Goal: Information Seeking & Learning: Learn about a topic

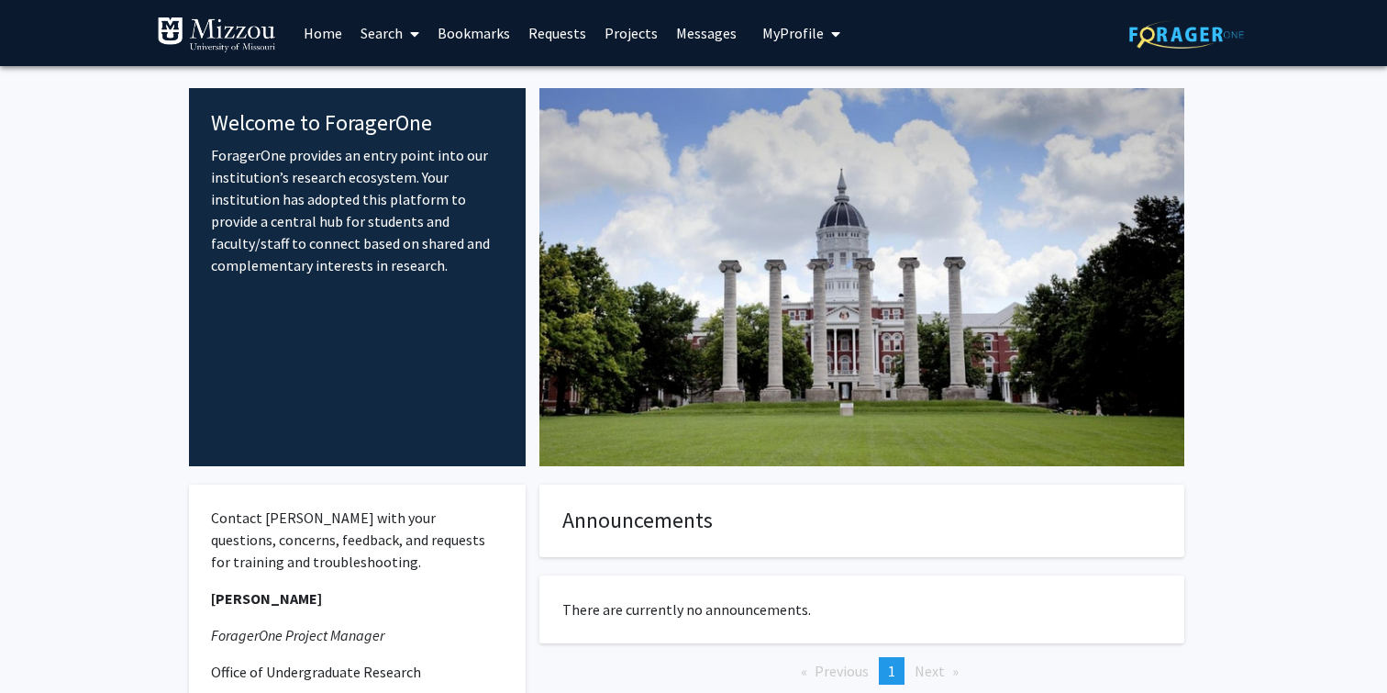
click at [784, 32] on span "My Profile" at bounding box center [792, 33] width 61 height 18
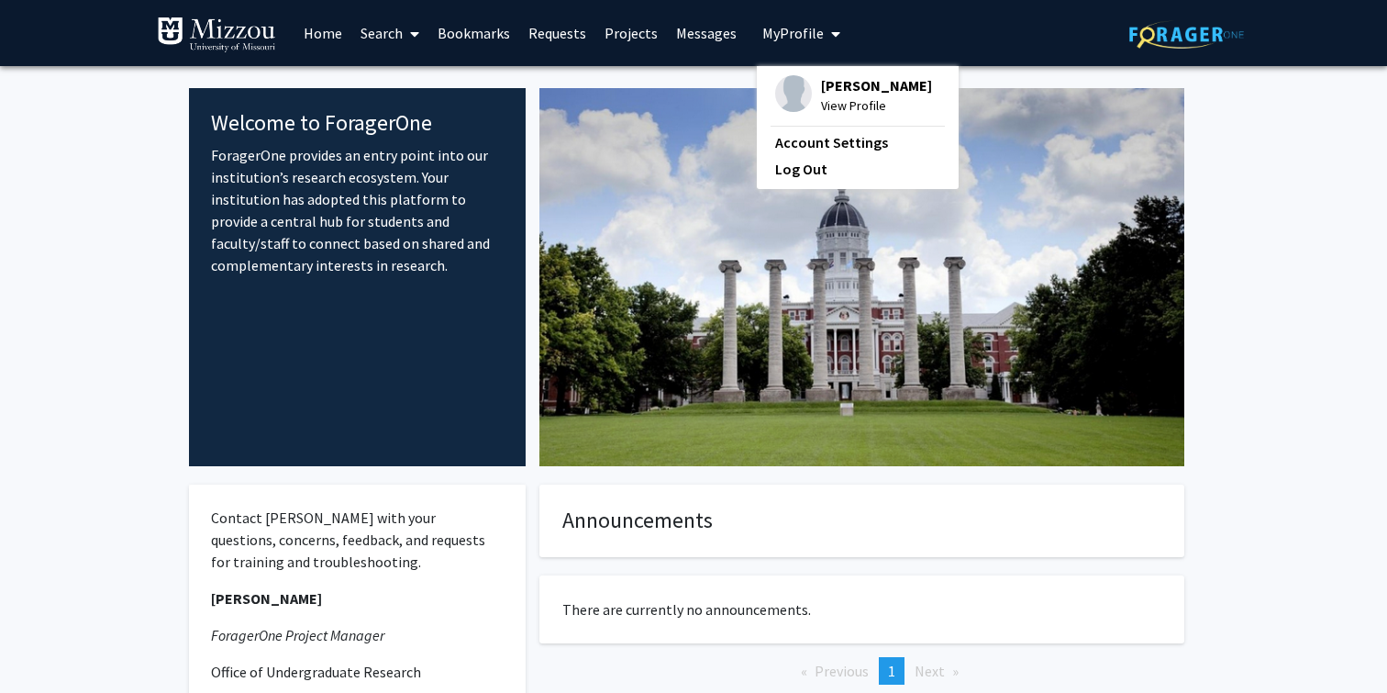
click at [807, 82] on div "[PERSON_NAME] View Profile" at bounding box center [853, 95] width 157 height 40
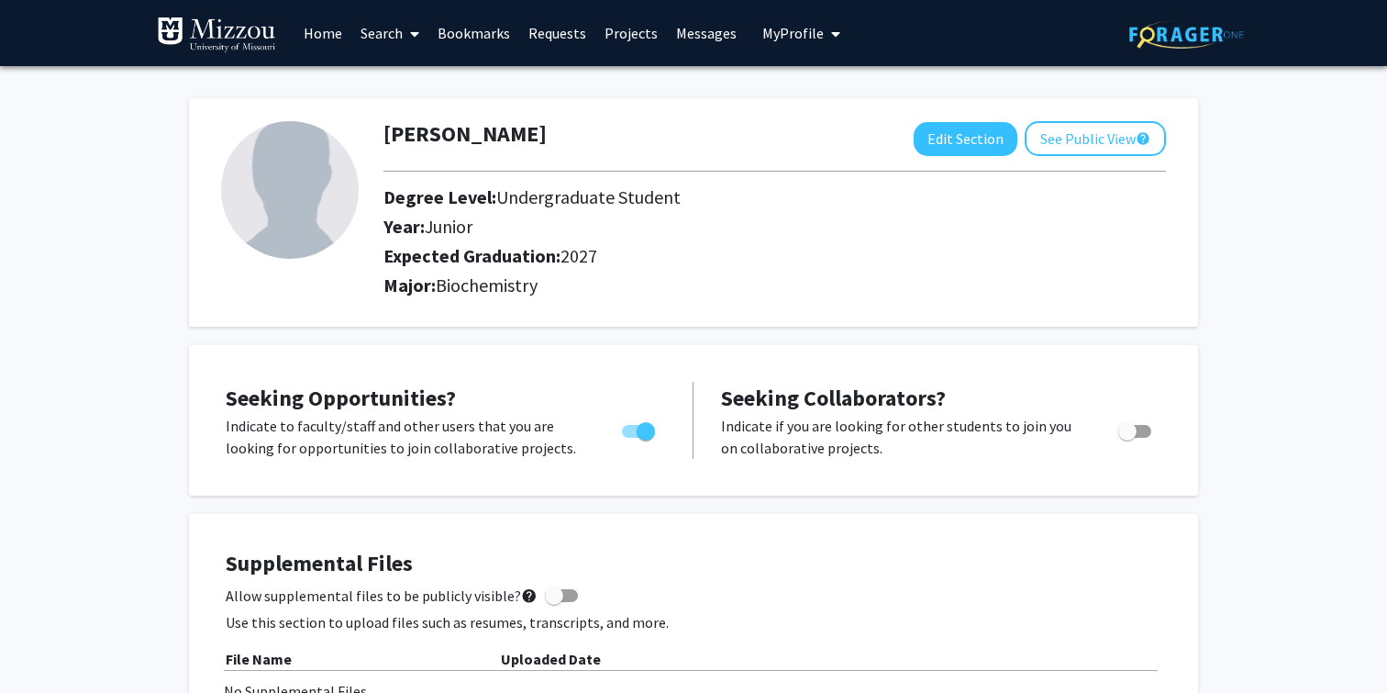
click at [384, 39] on link "Search" at bounding box center [389, 33] width 77 height 64
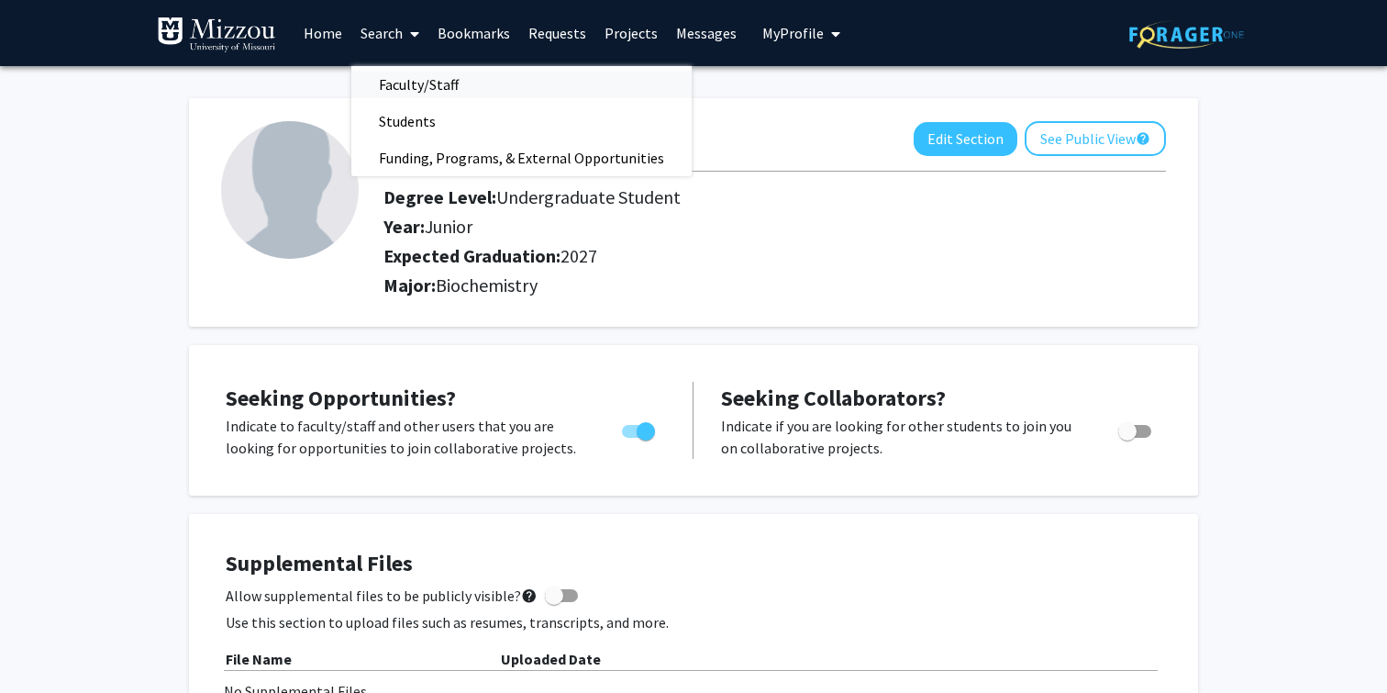
click at [402, 83] on span "Faculty/Staff" at bounding box center [418, 84] width 135 height 37
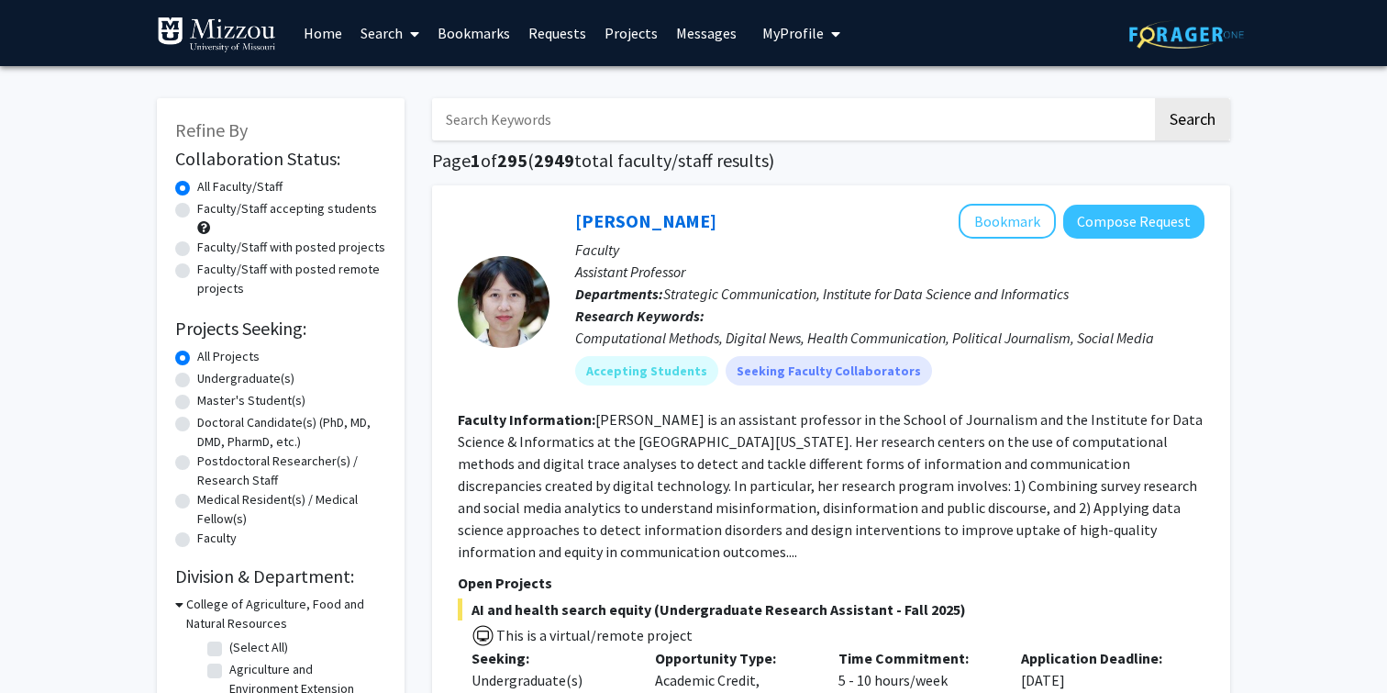
click at [274, 211] on label "Faculty/Staff accepting students" at bounding box center [287, 208] width 180 height 19
click at [209, 211] on input "Faculty/Staff accepting students" at bounding box center [203, 205] width 12 height 12
radio input "true"
click at [540, 103] on input "Search Keywords" at bounding box center [792, 119] width 720 height 42
click at [273, 271] on label "Faculty/Staff with posted remote projects" at bounding box center [291, 279] width 189 height 39
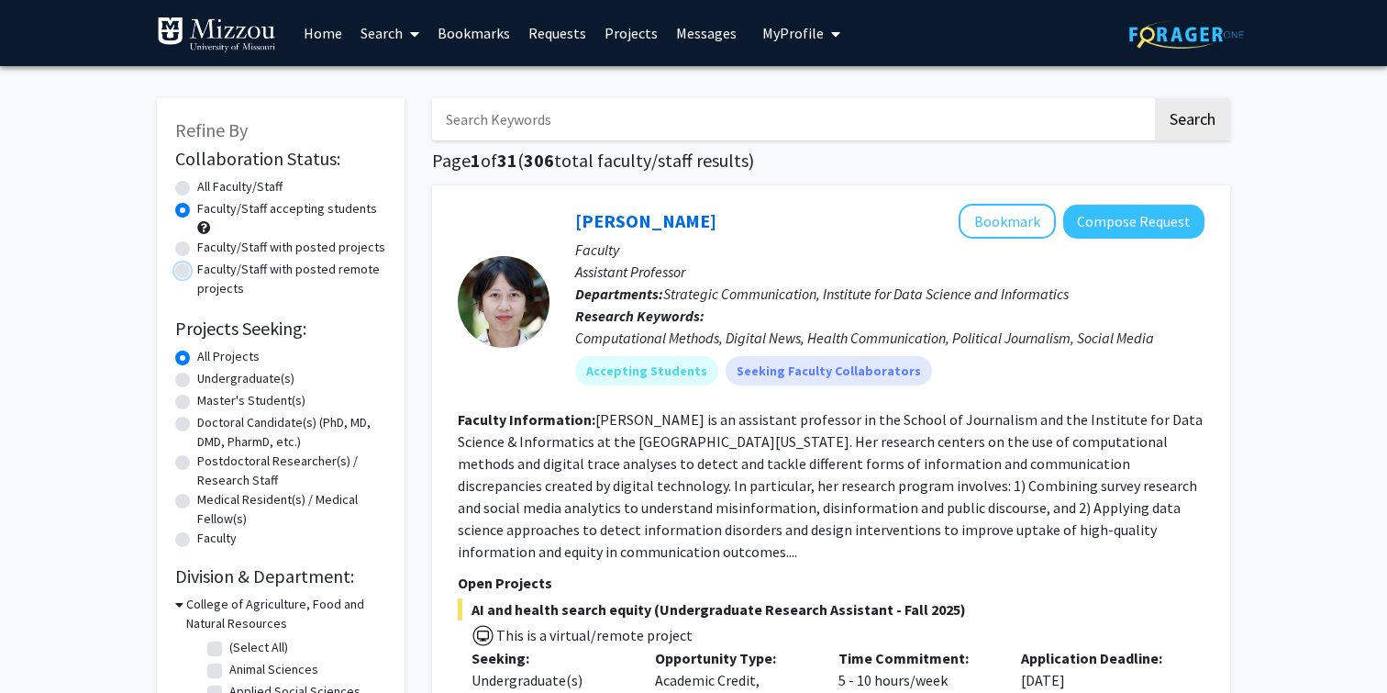
click at [209, 271] on input "Faculty/Staff with posted remote projects" at bounding box center [203, 266] width 12 height 12
radio input "true"
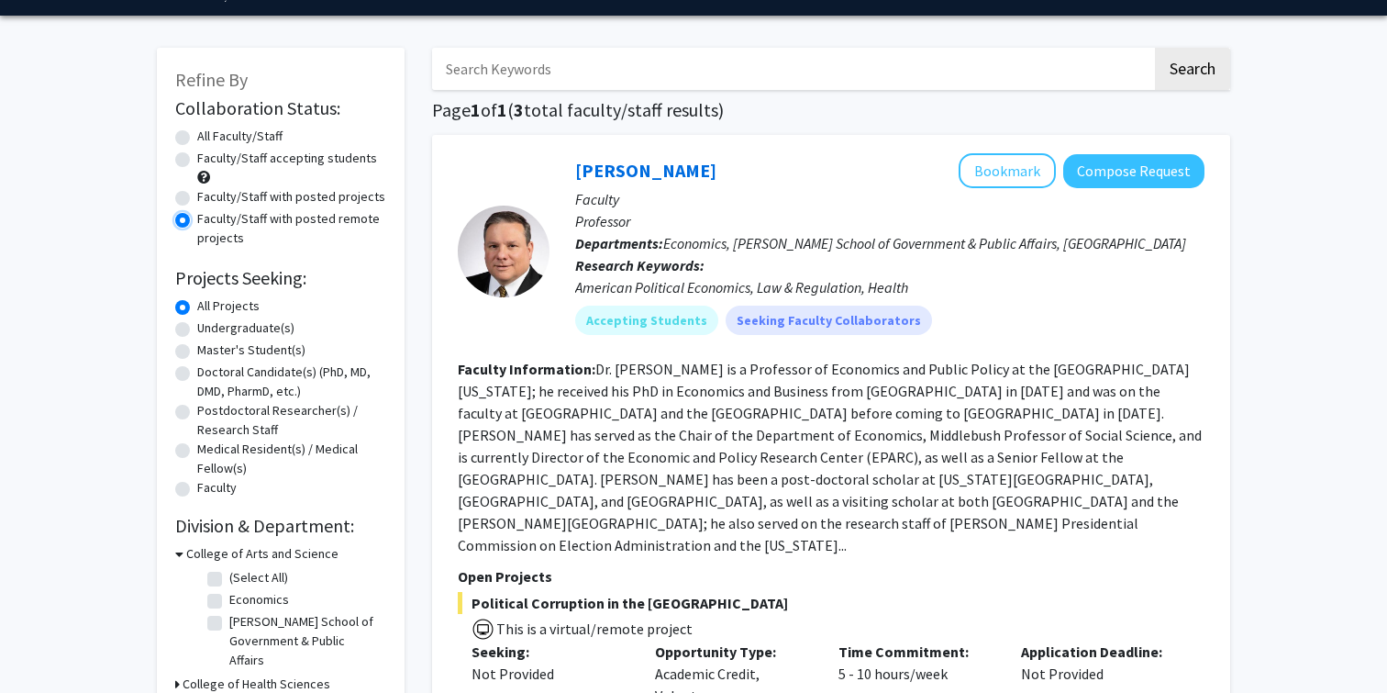
scroll to position [49, 0]
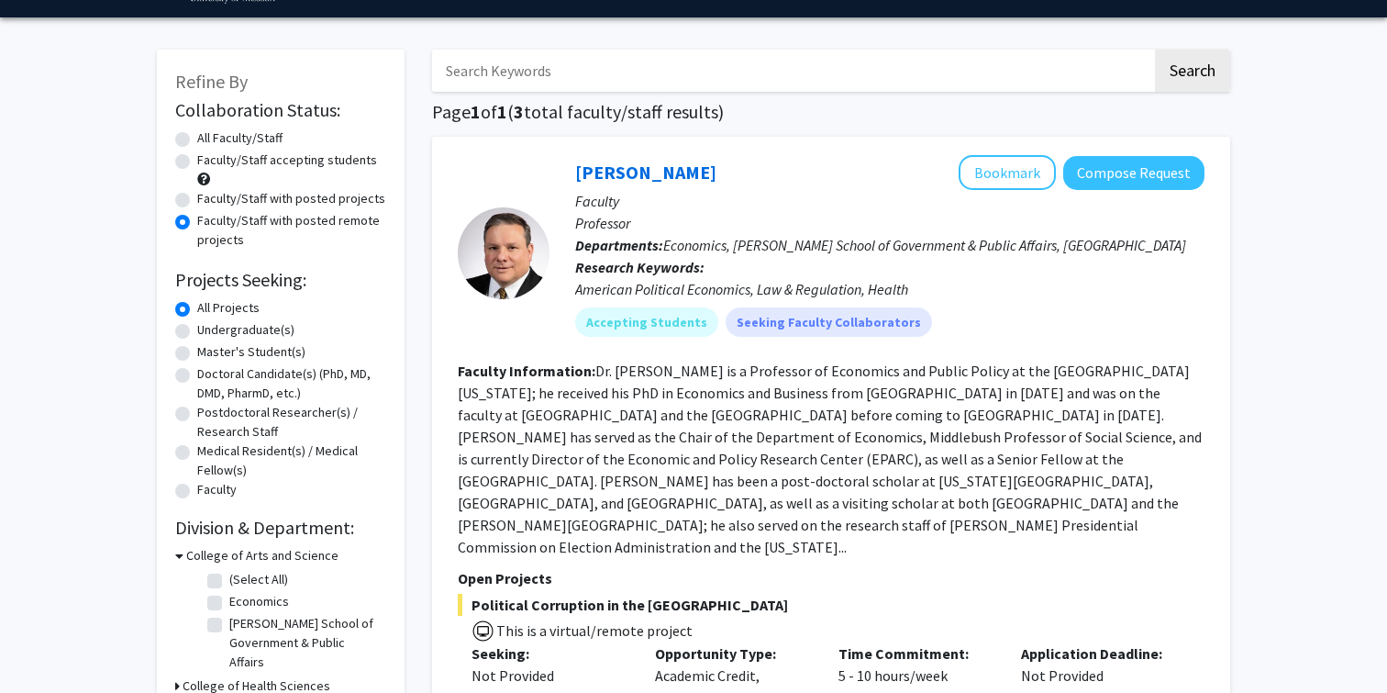
click at [258, 193] on label "Faculty/Staff with posted projects" at bounding box center [291, 198] width 188 height 19
click at [209, 193] on input "Faculty/Staff with posted projects" at bounding box center [203, 195] width 12 height 12
radio input "true"
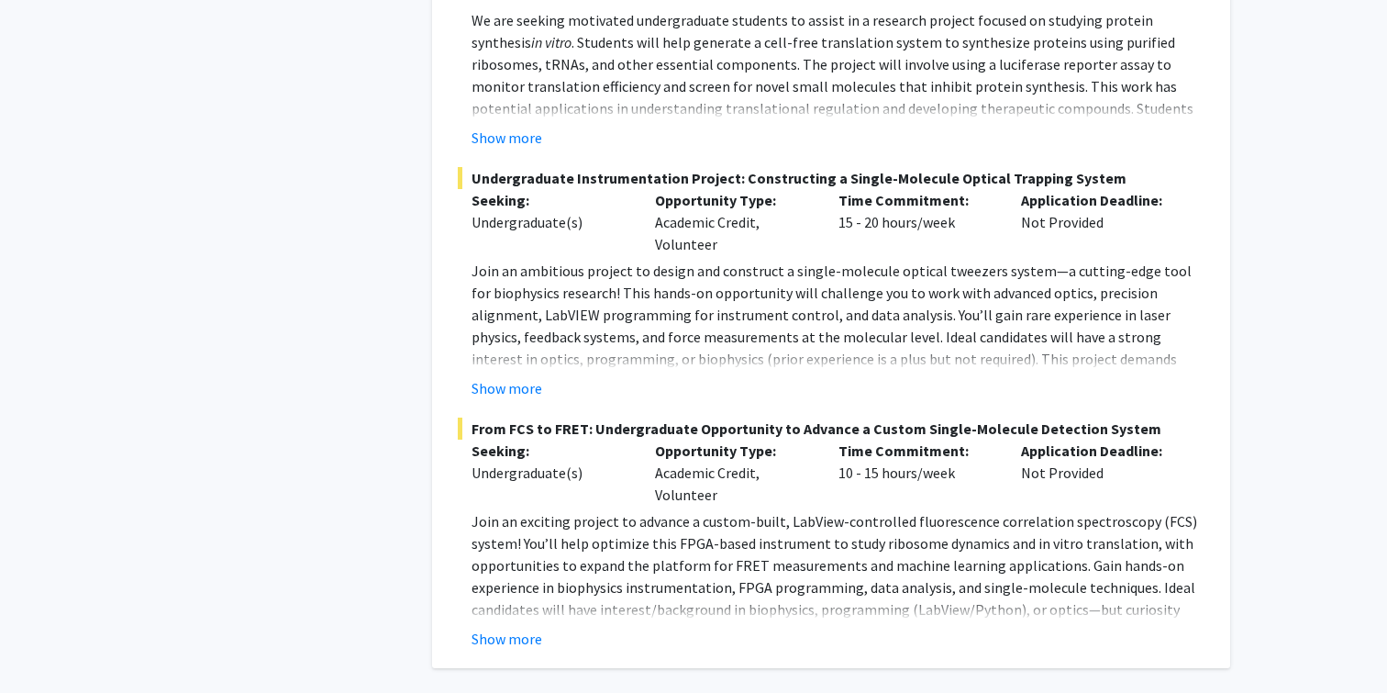
scroll to position [8308, 0]
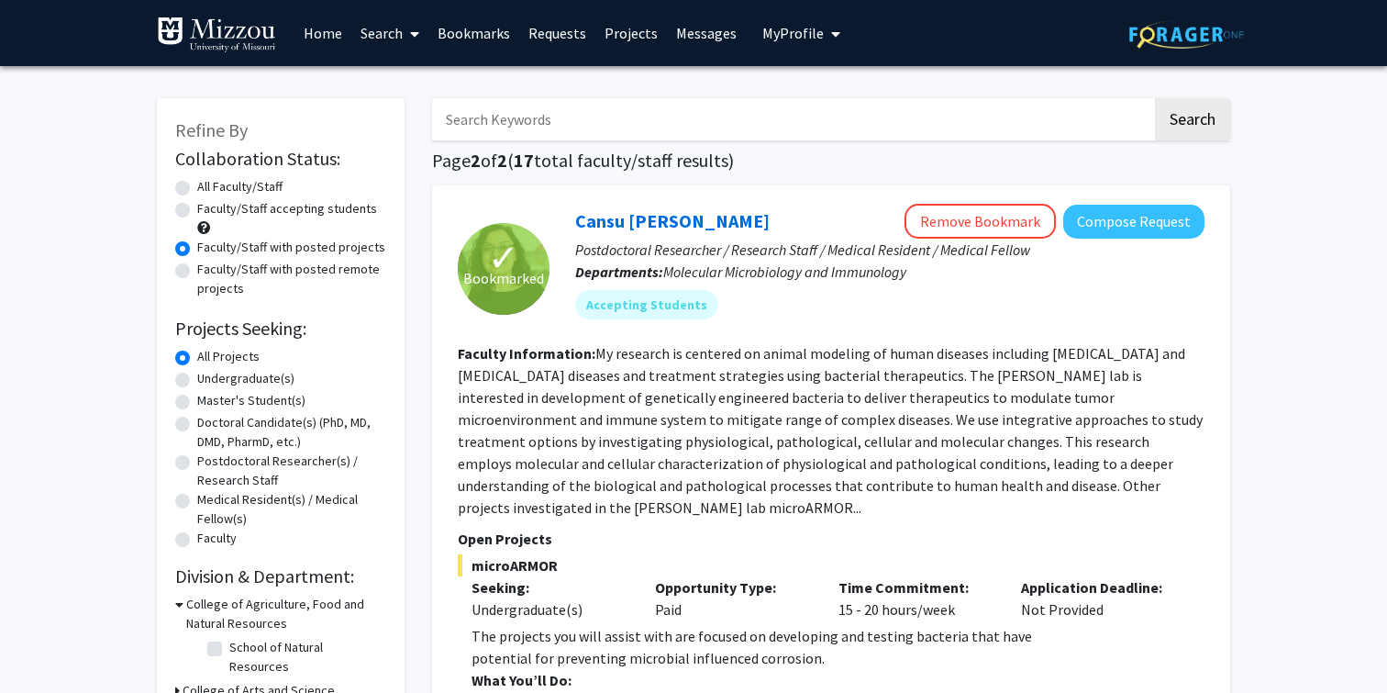
click at [328, 206] on label "Faculty/Staff accepting students" at bounding box center [287, 208] width 180 height 19
click at [209, 206] on input "Faculty/Staff accepting students" at bounding box center [203, 205] width 12 height 12
radio input "true"
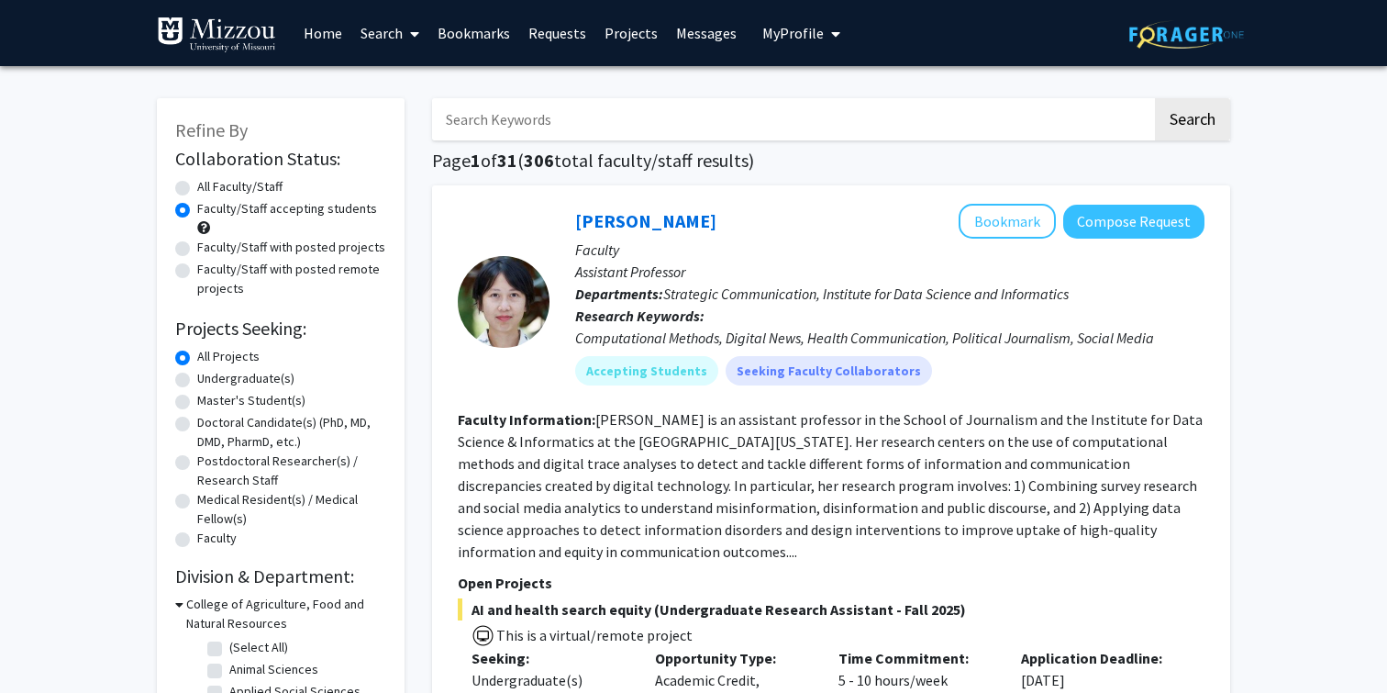
click at [213, 187] on label "All Faculty/Staff" at bounding box center [239, 186] width 85 height 19
click at [209, 187] on input "All Faculty/Staff" at bounding box center [203, 183] width 12 height 12
radio input "true"
click at [324, 499] on label "Medical Resident(s) / Medical Fellow(s)" at bounding box center [291, 509] width 189 height 39
click at [209, 499] on input "Medical Resident(s) / Medical Fellow(s)" at bounding box center [203, 496] width 12 height 12
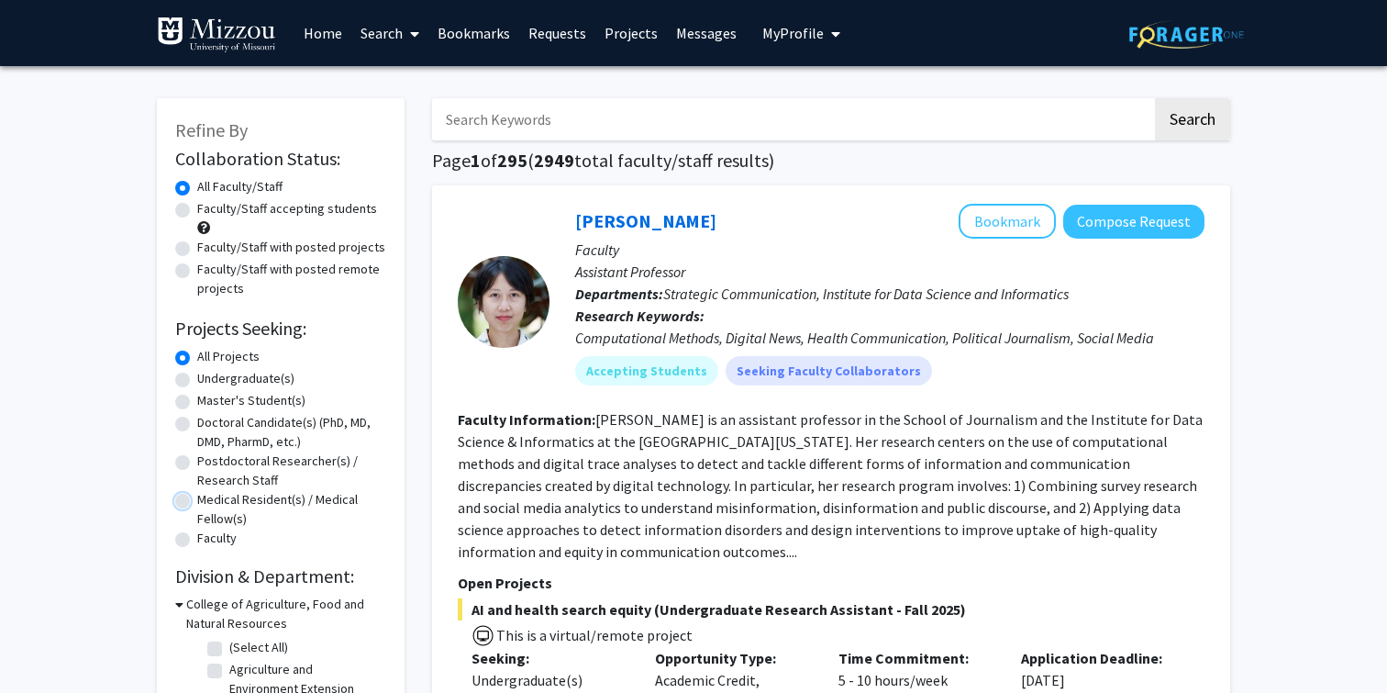
radio input "true"
